Goal: Task Accomplishment & Management: Use online tool/utility

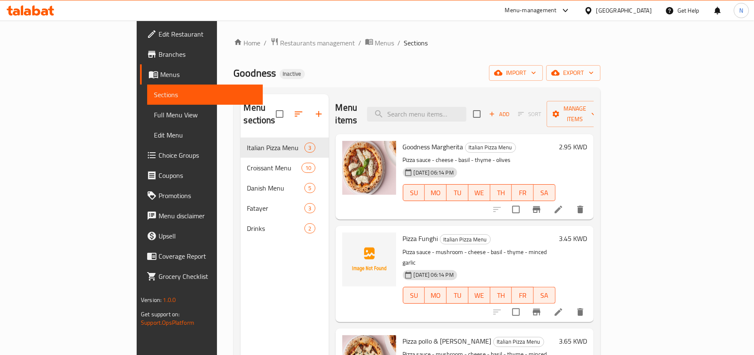
click at [643, 7] on div "Kuwait" at bounding box center [623, 10] width 55 height 9
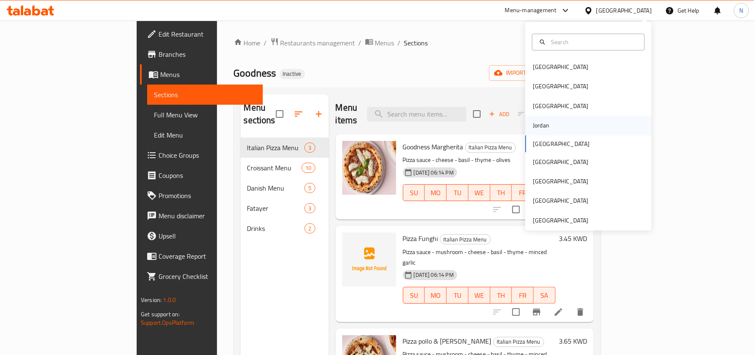
click at [557, 127] on div "Jordan" at bounding box center [588, 125] width 126 height 19
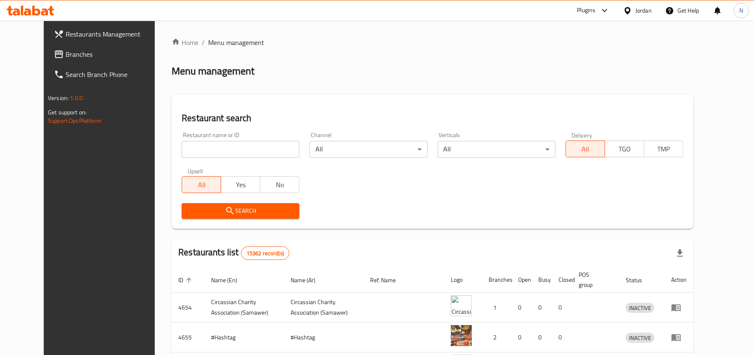
click at [82, 51] on div at bounding box center [377, 177] width 754 height 355
click at [97, 54] on span "Branches" at bounding box center [114, 54] width 97 height 10
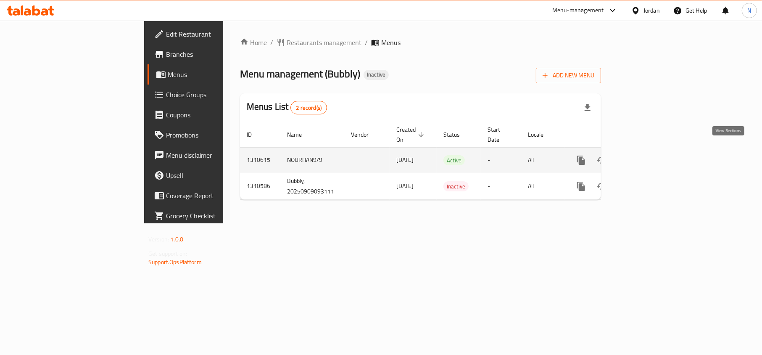
click at [647, 155] on icon "enhanced table" at bounding box center [642, 160] width 10 height 10
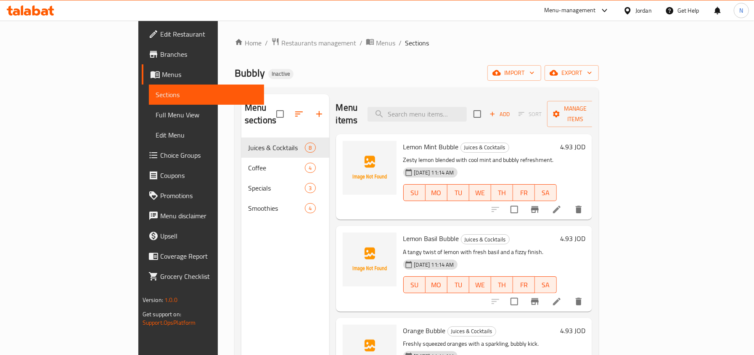
click at [392, 76] on div "Bubbly Inactive import export" at bounding box center [417, 73] width 364 height 16
click at [438, 110] on input "search" at bounding box center [416, 114] width 99 height 15
paste input "Passion Mango"
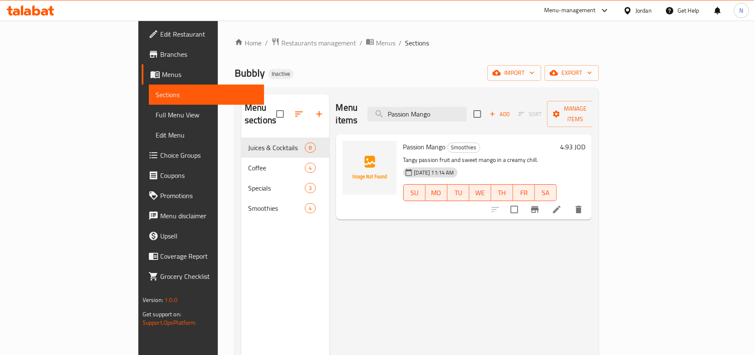
type input "Passion Mango"
click at [568, 202] on li at bounding box center [557, 209] width 24 height 15
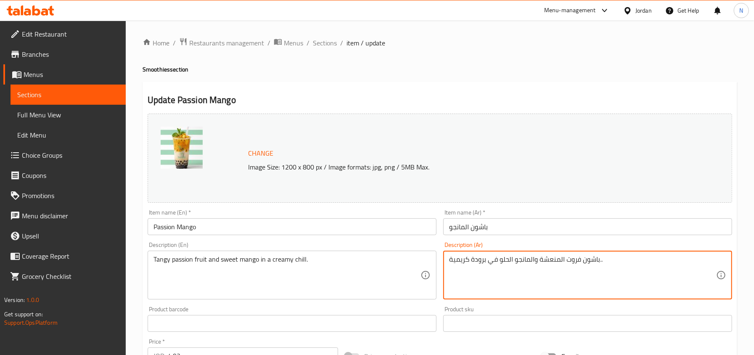
drag, startPoint x: 486, startPoint y: 259, endPoint x: 443, endPoint y: 264, distance: 43.5
click at [443, 264] on div "باشون فروت المنعشة والمانجو الحلو في برودة كريمية.. Description (Ar)" at bounding box center [587, 275] width 289 height 49
type textarea "باشون فروت المنعشة والمانجو الحلو في كريمي بارد.."
click at [492, 227] on input "باشون المانجو" at bounding box center [587, 226] width 289 height 17
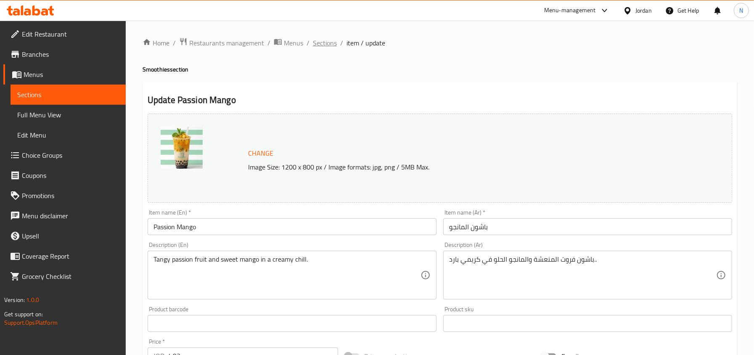
click at [325, 46] on span "Sections" at bounding box center [325, 43] width 24 height 10
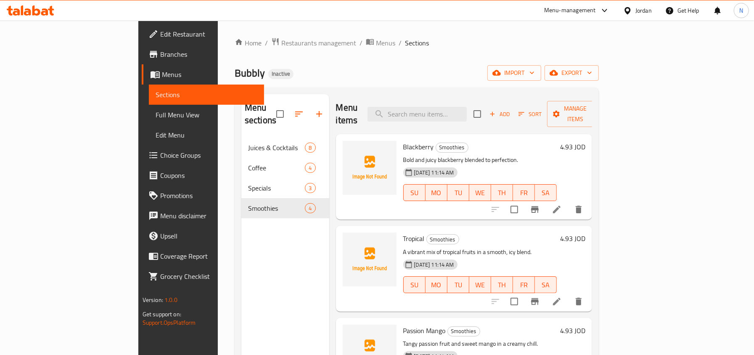
click at [156, 110] on span "Full Menu View" at bounding box center [207, 115] width 102 height 10
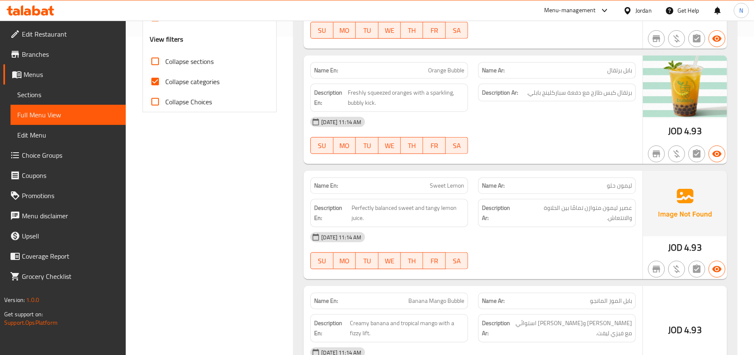
scroll to position [336, 0]
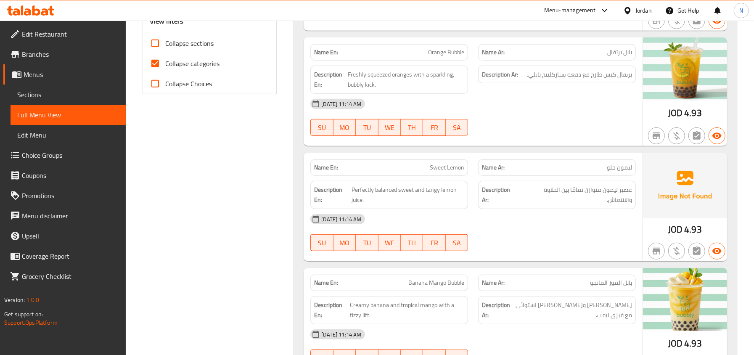
click at [197, 68] on span "Collapse categories" at bounding box center [192, 63] width 54 height 10
click at [165, 68] on input "Collapse categories" at bounding box center [155, 63] width 20 height 20
checkbox input "false"
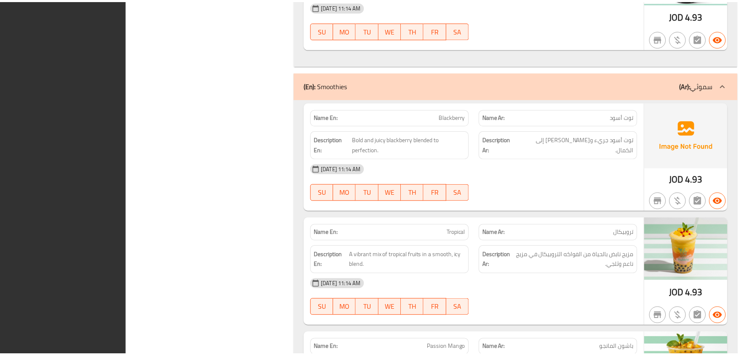
scroll to position [2126, 0]
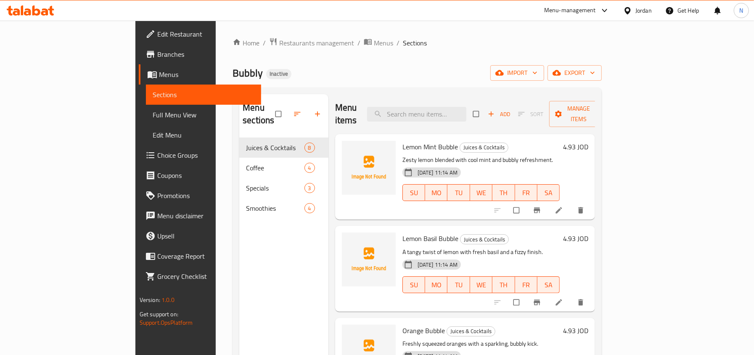
click at [153, 113] on span "Full Menu View" at bounding box center [204, 115] width 102 height 10
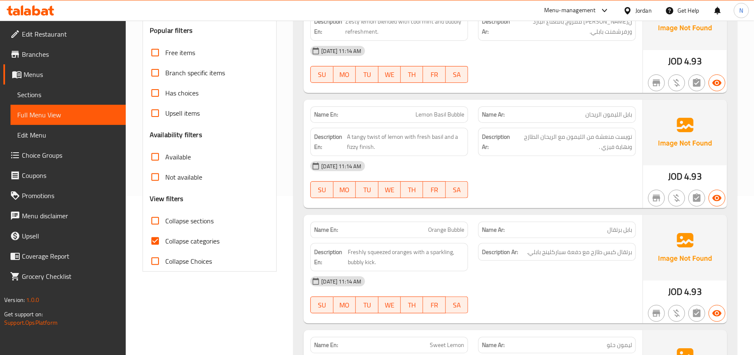
scroll to position [168, 0]
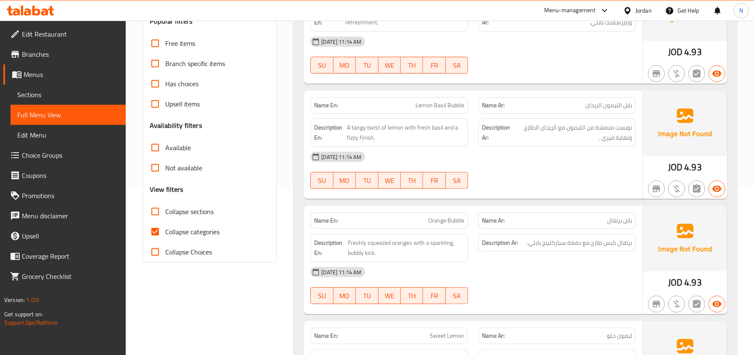
click at [160, 211] on input "Collapse sections" at bounding box center [155, 211] width 20 height 20
checkbox input "true"
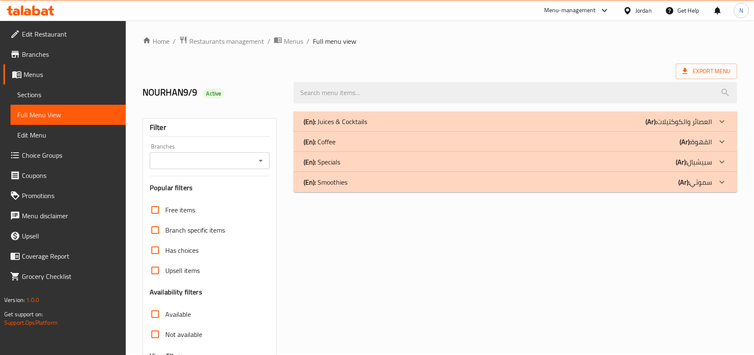
scroll to position [0, 0]
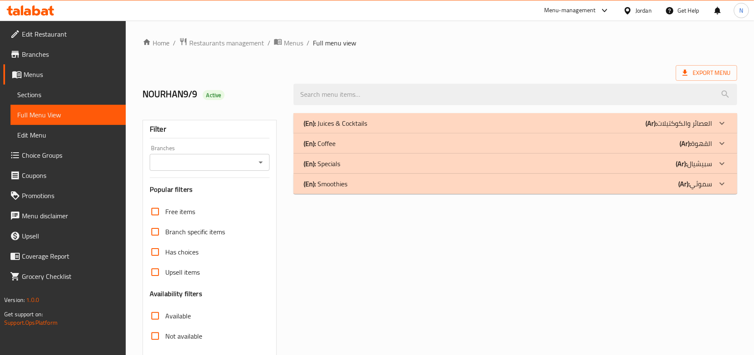
click at [379, 124] on div "(En): Juices & Cocktails (Ar): العصائر والكوكتيلات" at bounding box center [508, 123] width 408 height 10
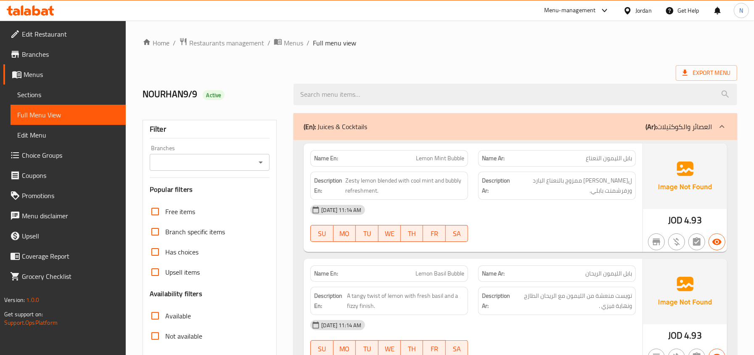
click at [443, 66] on div "Export Menu" at bounding box center [440, 73] width 594 height 16
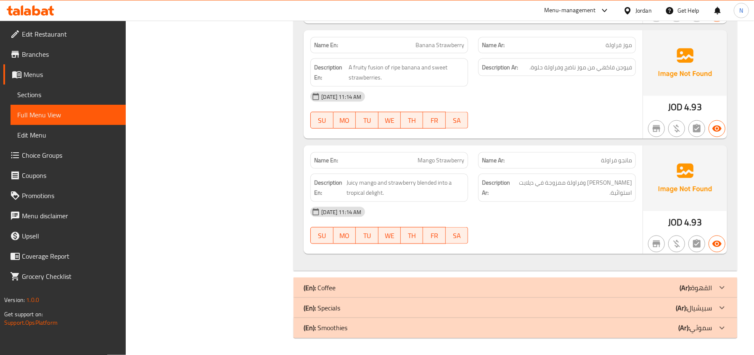
scroll to position [809, 0]
click at [423, 288] on div "(En): Coffee (Ar): القهوة" at bounding box center [508, 288] width 408 height 10
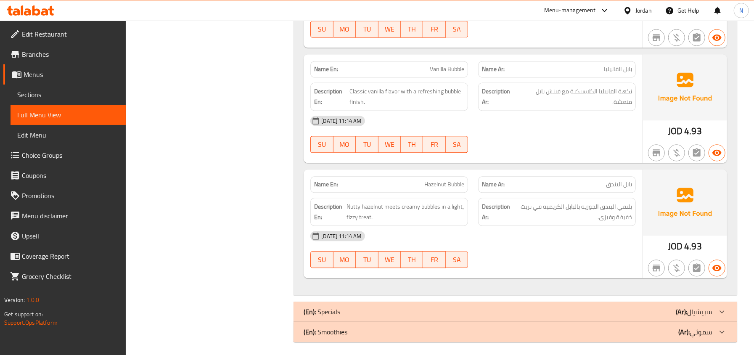
scroll to position [1289, 0]
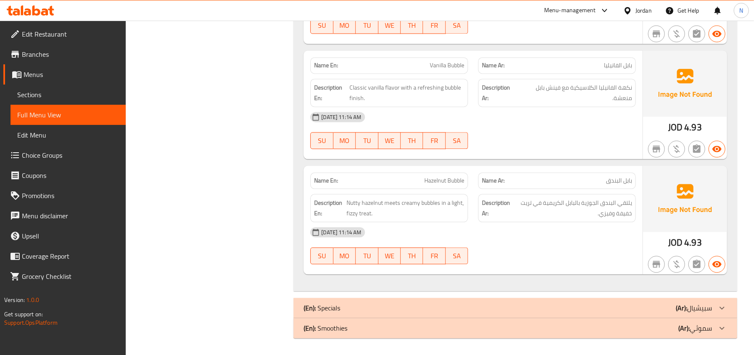
click at [436, 320] on div "(En): Smoothies (Ar): سموثي" at bounding box center [515, 328] width 444 height 20
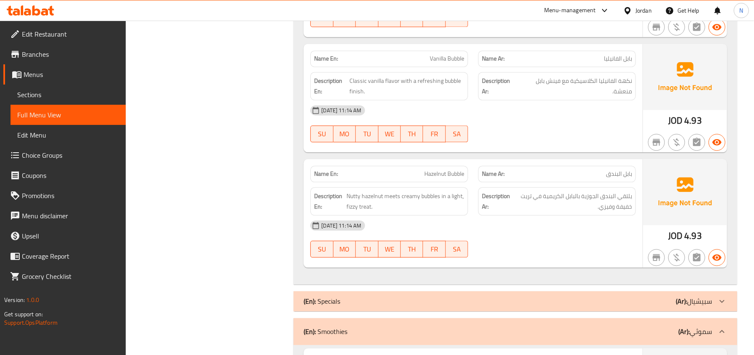
click at [436, 300] on div "(En): Specials (Ar): سبيشيال" at bounding box center [515, 301] width 444 height 20
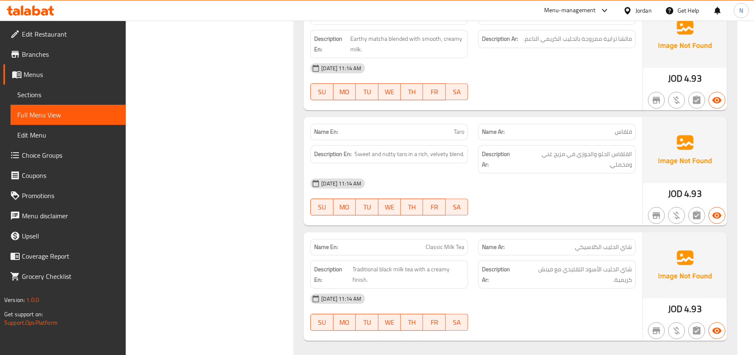
scroll to position [1625, 0]
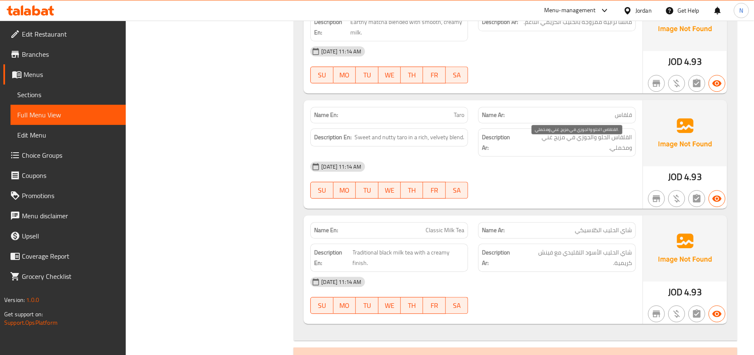
click at [614, 148] on span "القلقاس الحلو والجوزي في مزيج غني ومخملي." at bounding box center [575, 142] width 113 height 21
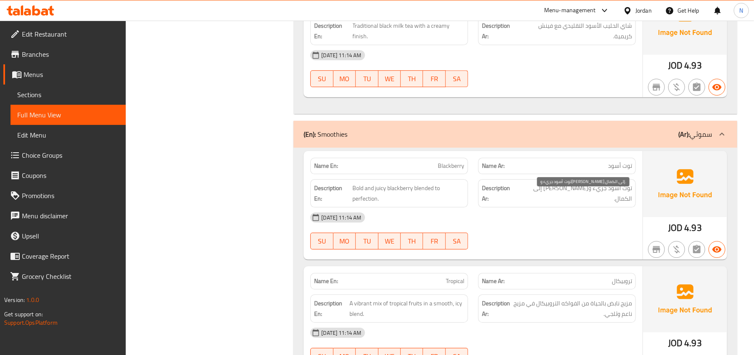
scroll to position [1905, 0]
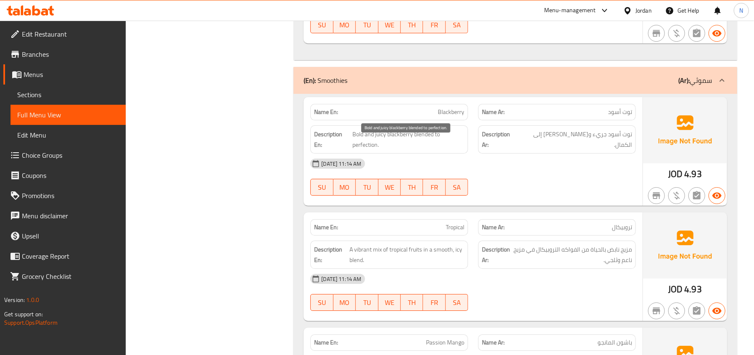
click at [356, 145] on span "Bold and juicy blackberry blended to perfection." at bounding box center [408, 139] width 112 height 21
copy span "Bold"
click at [446, 232] on span "Tropical" at bounding box center [455, 227] width 18 height 9
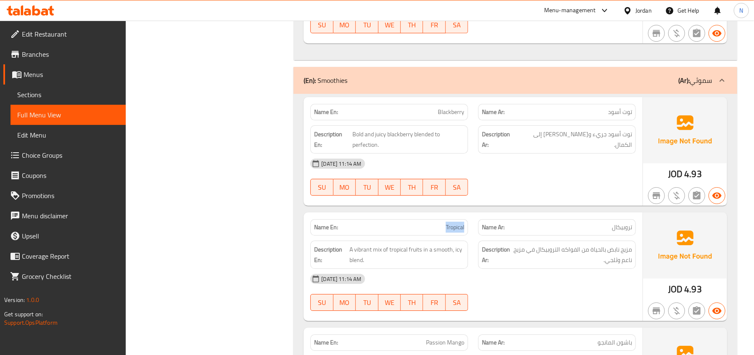
copy span "Tropical"
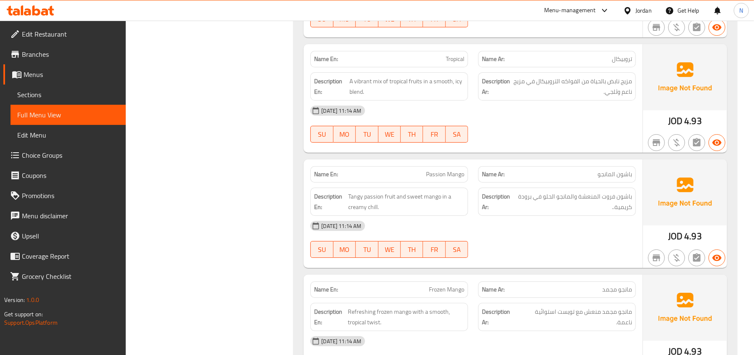
scroll to position [2129, 0]
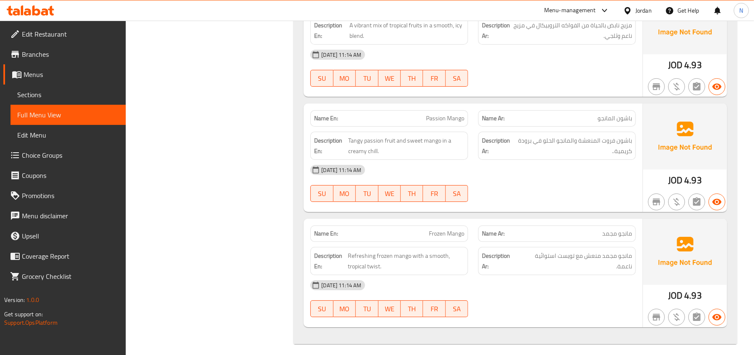
click at [360, 156] on span "Tangy passion fruit and sweet mango in a creamy chill." at bounding box center [406, 145] width 116 height 21
click at [375, 156] on span "Tangy passion fruit and sweet mango in a creamy chill." at bounding box center [406, 145] width 116 height 21
drag, startPoint x: 377, startPoint y: 161, endPoint x: 349, endPoint y: 167, distance: 29.2
click at [349, 160] on div "Description En: Tangy passion fruit and sweet mango in a creamy chill." at bounding box center [389, 146] width 158 height 28
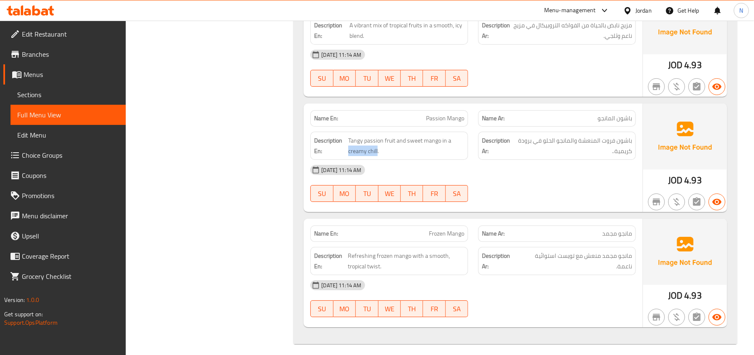
copy span "creamy chill"
click at [462, 123] on span "Passion Mango" at bounding box center [445, 118] width 38 height 9
copy span "Passion Mango"
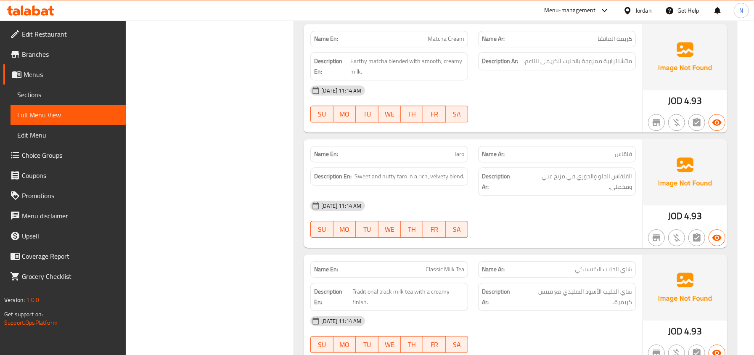
scroll to position [1193, 0]
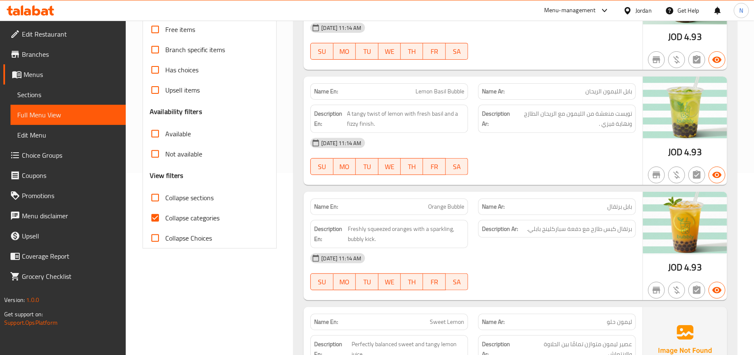
scroll to position [224, 0]
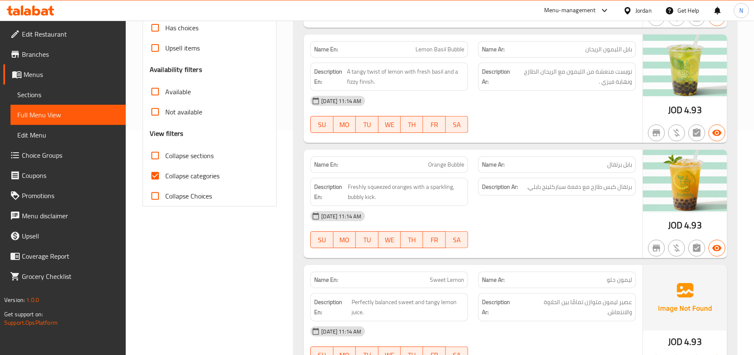
click at [183, 157] on span "Collapse sections" at bounding box center [189, 156] width 48 height 10
click at [165, 157] on input "Collapse sections" at bounding box center [155, 155] width 20 height 20
checkbox input "true"
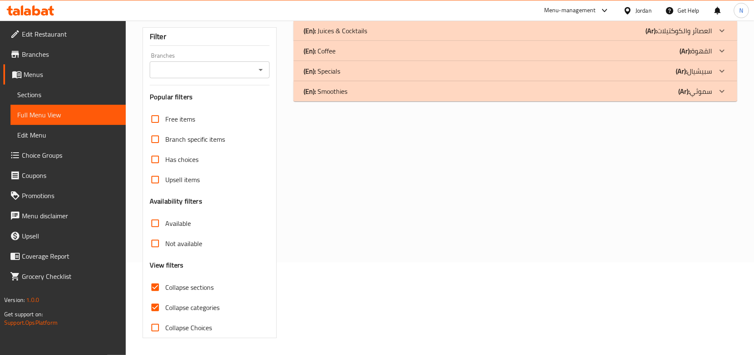
scroll to position [93, 0]
click at [77, 101] on link "Sections" at bounding box center [68, 95] width 115 height 20
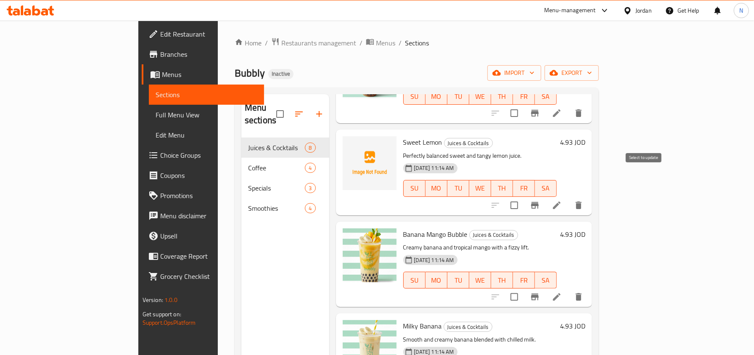
scroll to position [401, 0]
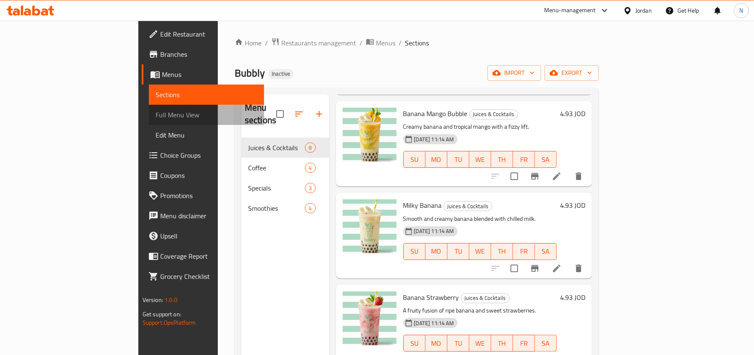
click at [156, 117] on span "Full Menu View" at bounding box center [207, 115] width 102 height 10
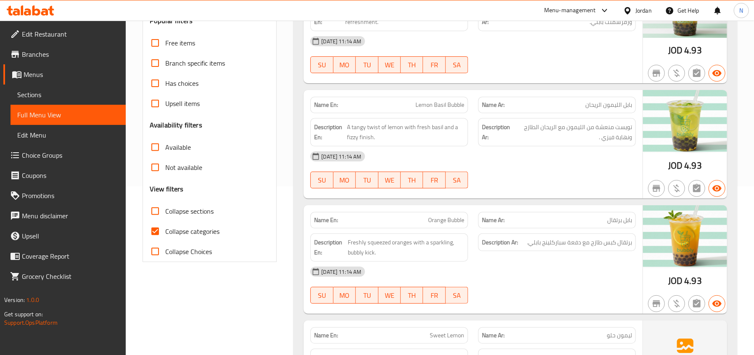
scroll to position [168, 0]
click at [367, 254] on span "Freshly squeezed oranges with a sparkling, bubbly kick." at bounding box center [406, 248] width 116 height 21
copy span "kick"
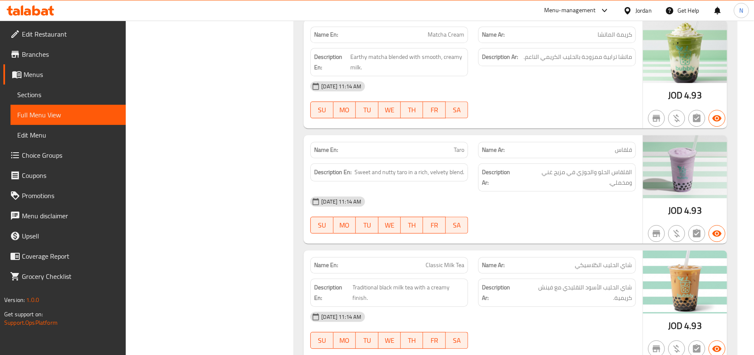
scroll to position [1625, 0]
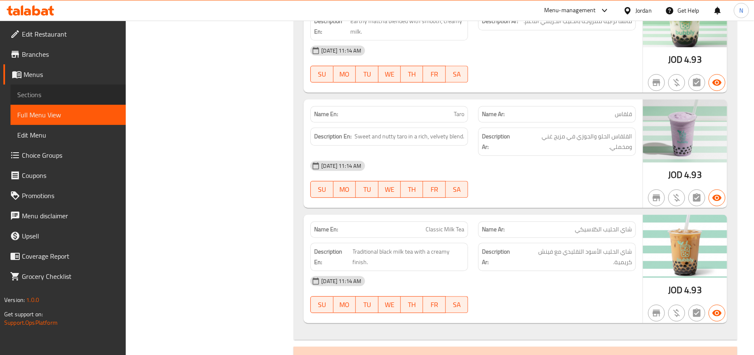
click at [82, 93] on span "Sections" at bounding box center [68, 95] width 102 height 10
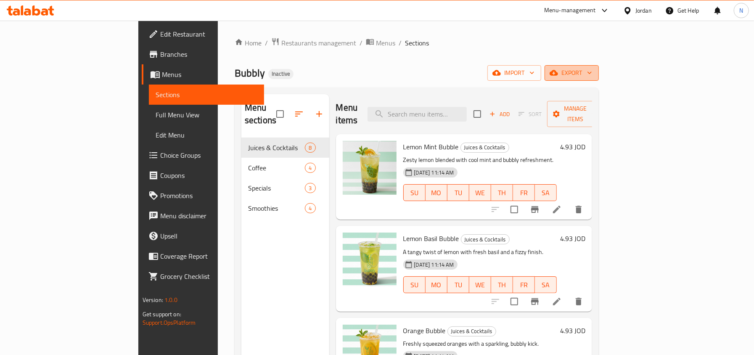
click at [599, 66] on button "export" at bounding box center [571, 73] width 54 height 16
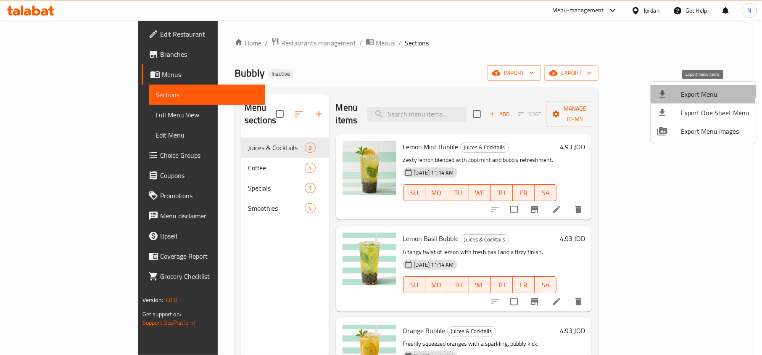
click at [666, 89] on icon at bounding box center [663, 94] width 10 height 10
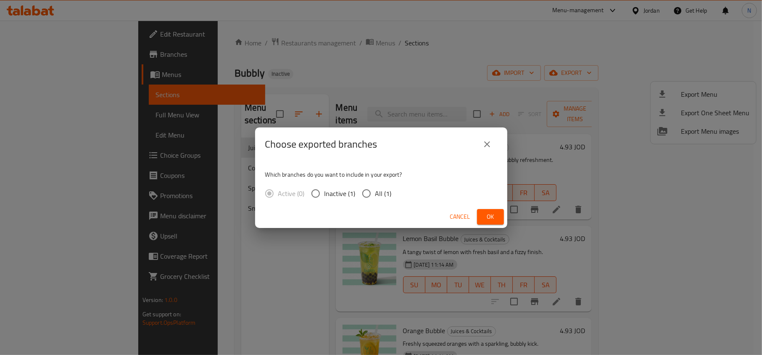
click at [380, 194] on span "All (1)" at bounding box center [383, 193] width 16 height 10
click at [375, 194] on input "All (1)" at bounding box center [367, 194] width 18 height 18
radio input "true"
click at [494, 209] on button "Ok" at bounding box center [490, 217] width 27 height 16
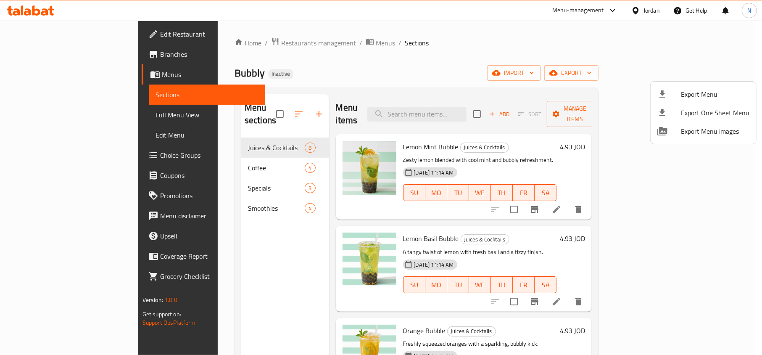
click at [453, 84] on div at bounding box center [381, 177] width 762 height 355
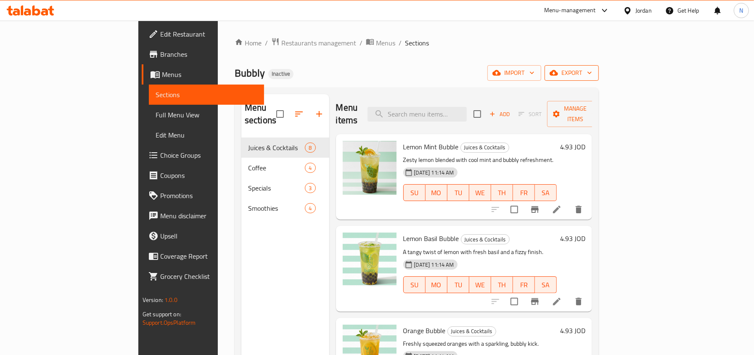
click at [558, 71] on icon "button" at bounding box center [553, 73] width 8 height 8
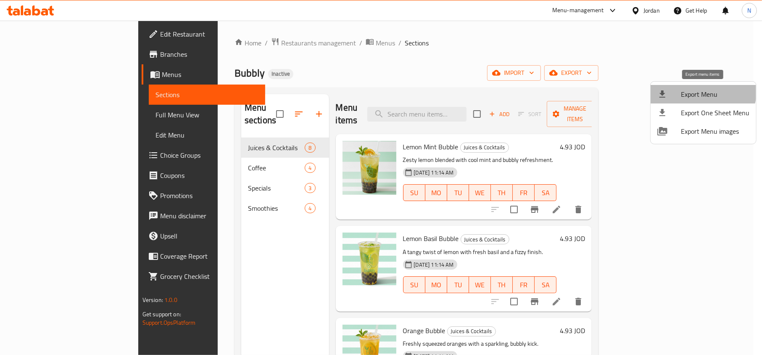
click at [679, 85] on li "Export Menu" at bounding box center [704, 94] width 106 height 18
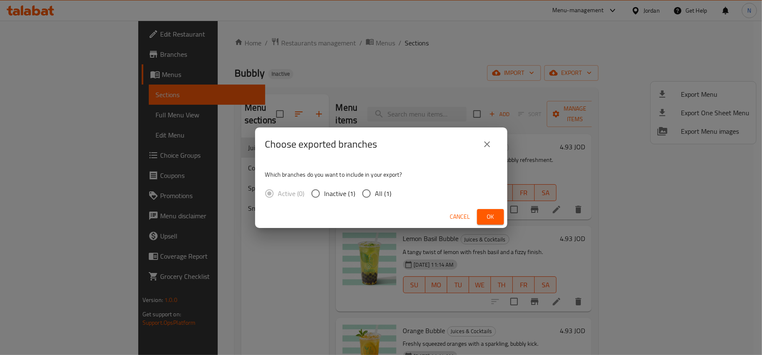
click at [375, 190] on span "All (1)" at bounding box center [383, 193] width 16 height 10
click at [375, 190] on input "All (1)" at bounding box center [367, 194] width 18 height 18
radio input "true"
click at [484, 214] on span "Ok" at bounding box center [490, 216] width 13 height 11
